Goal: Find specific page/section: Find specific page/section

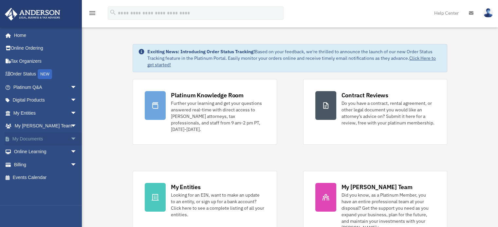
click at [70, 136] on span "arrow_drop_down" at bounding box center [76, 138] width 13 height 13
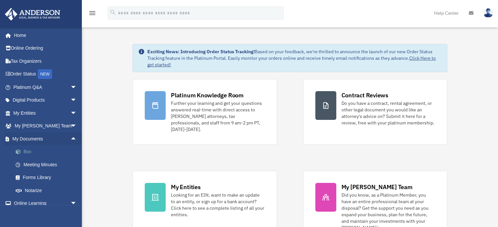
click at [27, 152] on link "Box" at bounding box center [48, 152] width 78 height 13
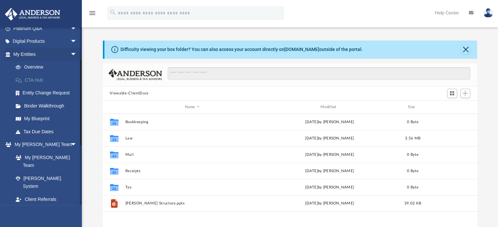
scroll to position [65, 0]
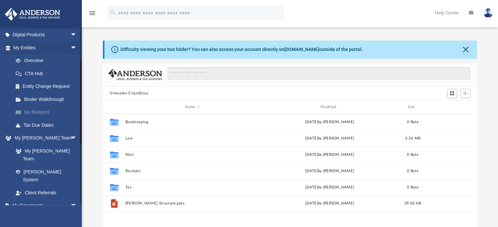
click at [38, 111] on link "My Blueprint" at bounding box center [48, 112] width 78 height 13
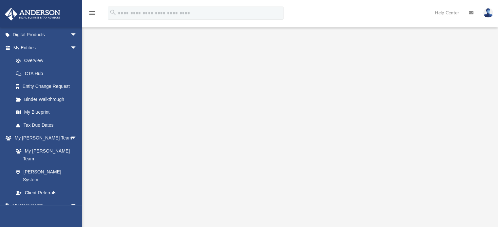
scroll to position [33, 0]
